Goal: Information Seeking & Learning: Learn about a topic

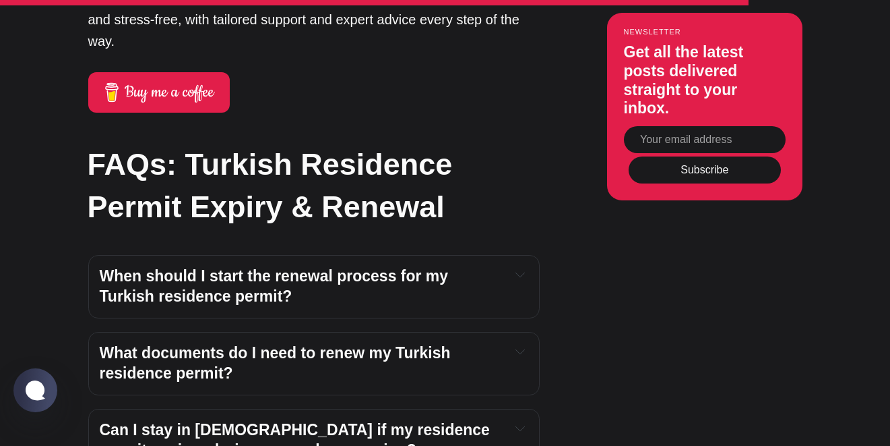
scroll to position [3362, 0]
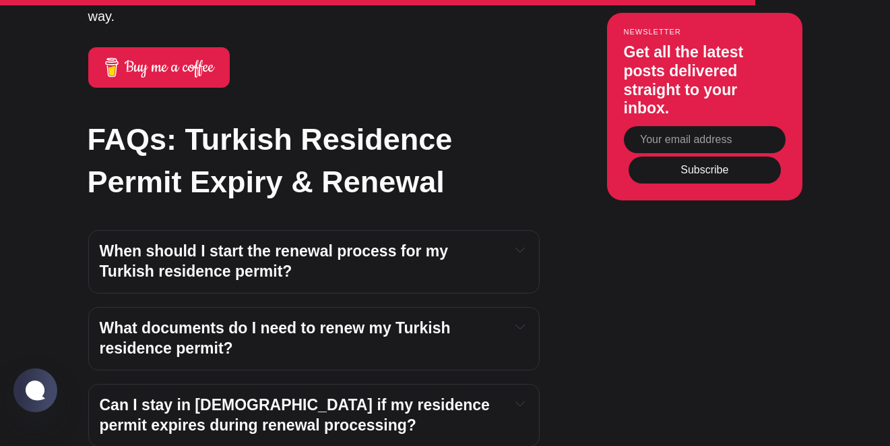
click at [262, 239] on div "When should I start the renewal process for my Turkish residence permit? You sh…" at bounding box center [314, 261] width 452 height 63
click at [512, 241] on div "When should I start the renewal process for my Turkish residence permit?" at bounding box center [314, 261] width 429 height 40
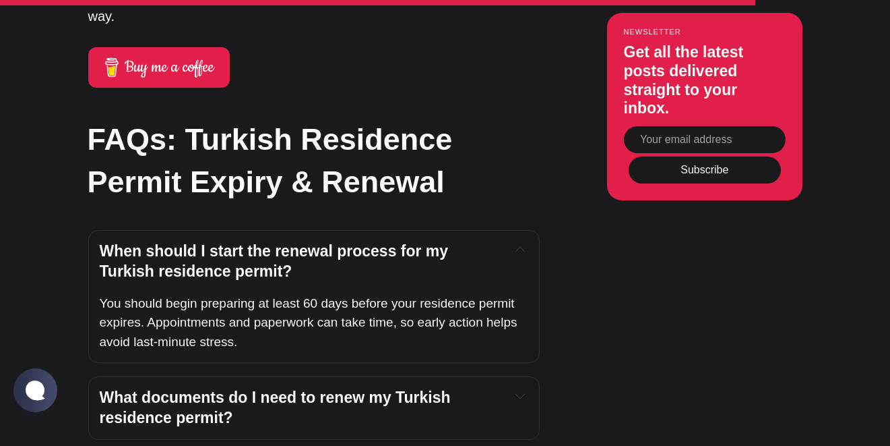
click at [510, 241] on div "When should I start the renewal process for my Turkish residence permit?" at bounding box center [314, 261] width 429 height 40
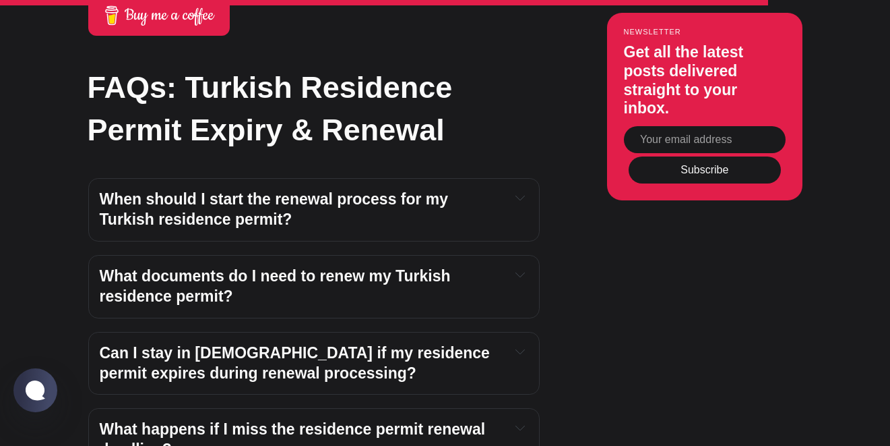
scroll to position [3422, 0]
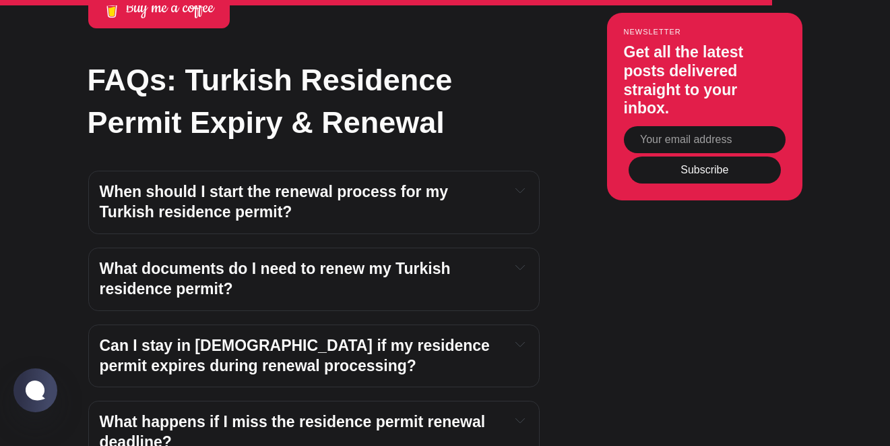
click at [516, 259] on div "What documents do I need to renew my Turkish residence permit?" at bounding box center [314, 279] width 429 height 40
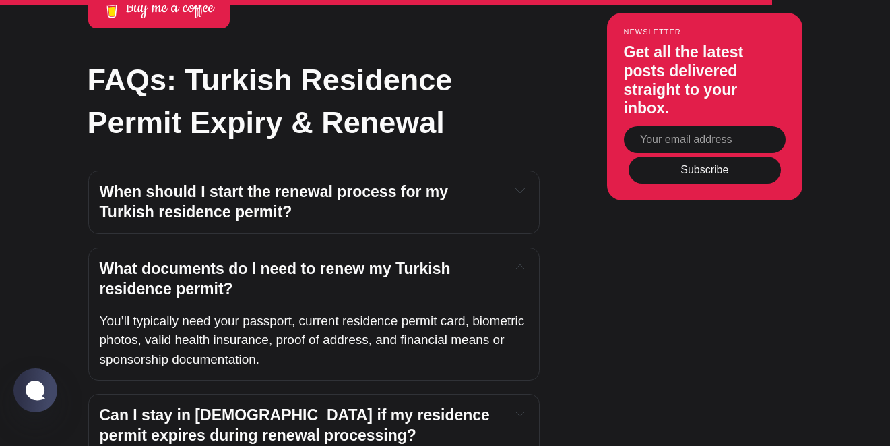
click at [516, 259] on div "What documents do I need to renew my Turkish residence permit?" at bounding box center [314, 279] width 429 height 40
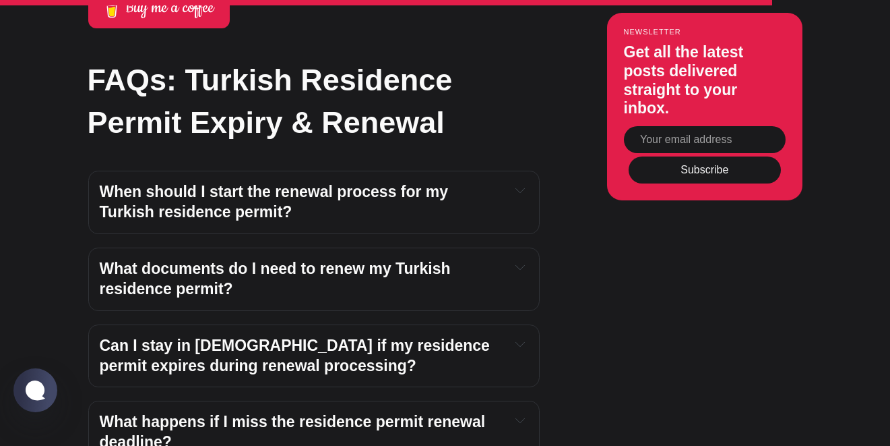
click at [519, 195] on icon "Expand toggle to read content" at bounding box center [520, 189] width 9 height 9
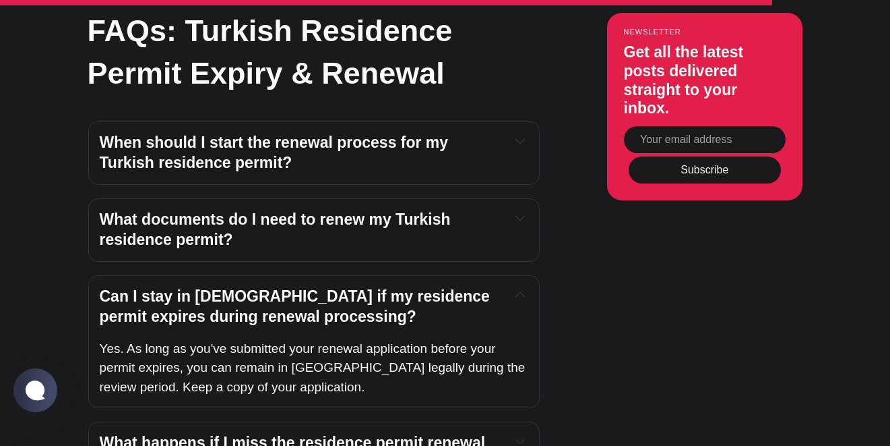
scroll to position [3486, 0]
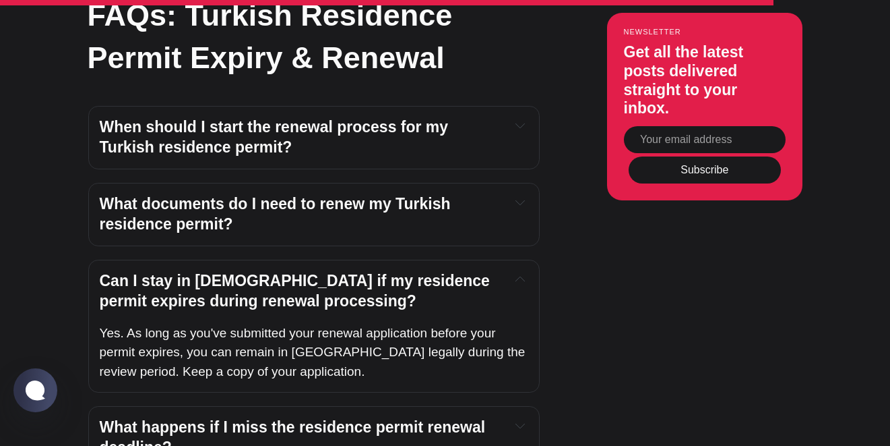
click at [519, 271] on button "Expand toggle to read content" at bounding box center [520, 279] width 15 height 16
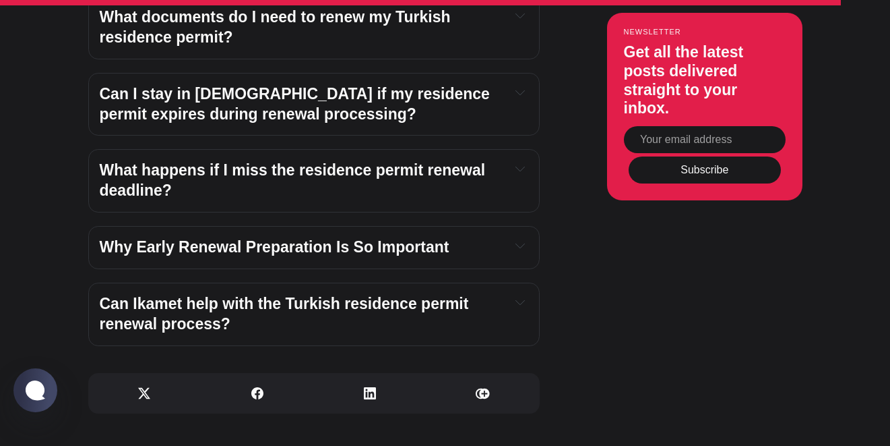
scroll to position [3701, 0]
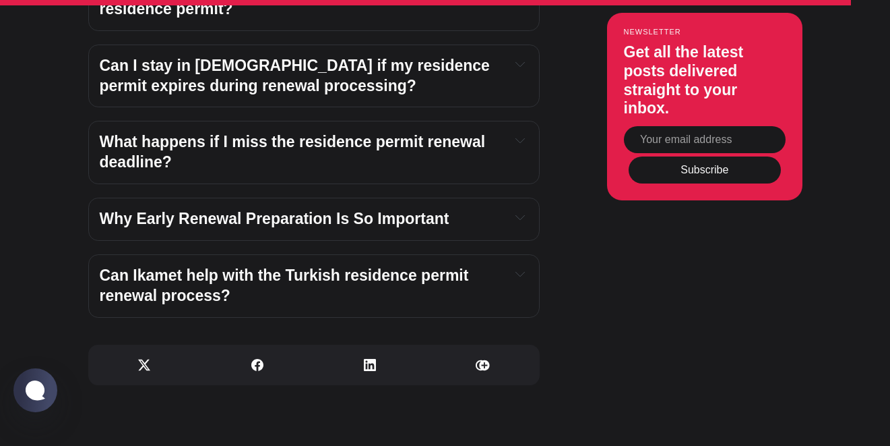
click at [520, 132] on div "What happens if I miss the residence permit renewal deadline?" at bounding box center [314, 152] width 429 height 40
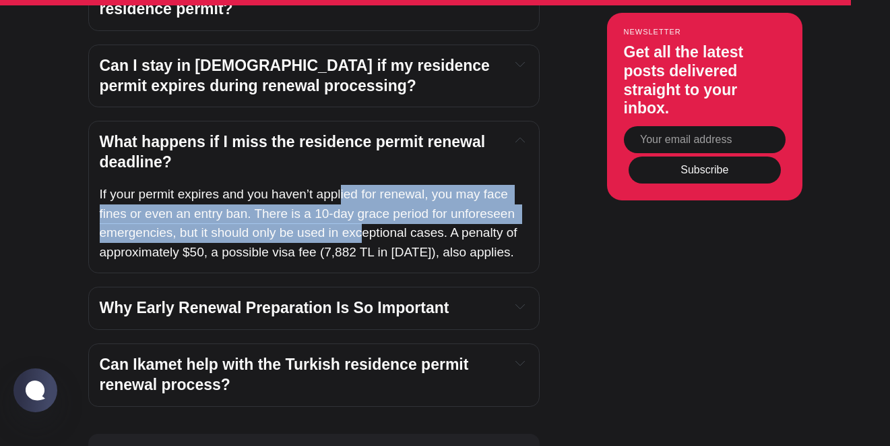
drag, startPoint x: 341, startPoint y: 155, endPoint x: 360, endPoint y: 185, distance: 35.2
click at [360, 187] on span "If your permit expires and you haven’t applied for renewal, you may face fines …" at bounding box center [310, 223] width 421 height 72
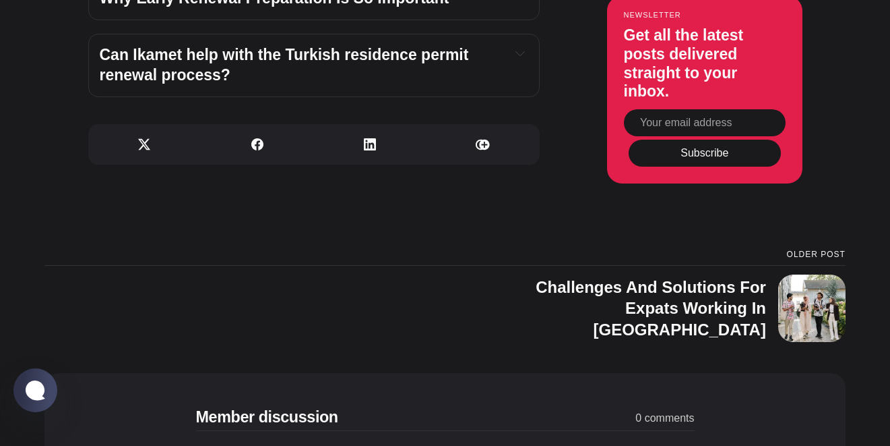
scroll to position [4014, 0]
